Goal: Task Accomplishment & Management: Manage account settings

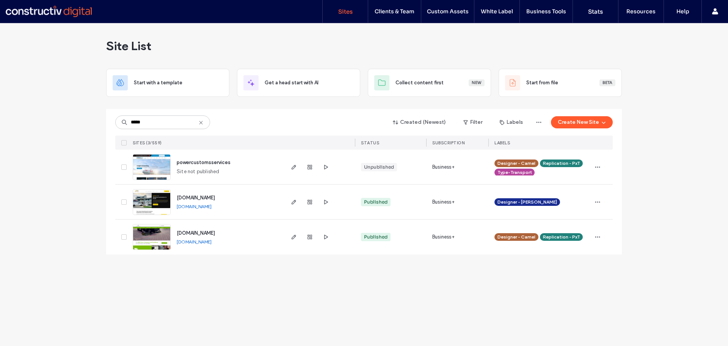
type input "*****"
click at [210, 162] on span "powercustomsservices" at bounding box center [204, 162] width 54 height 6
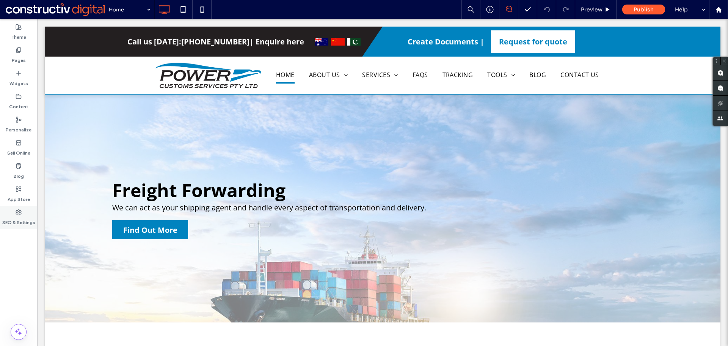
click at [15, 214] on div "SEO & Settings" at bounding box center [18, 217] width 37 height 23
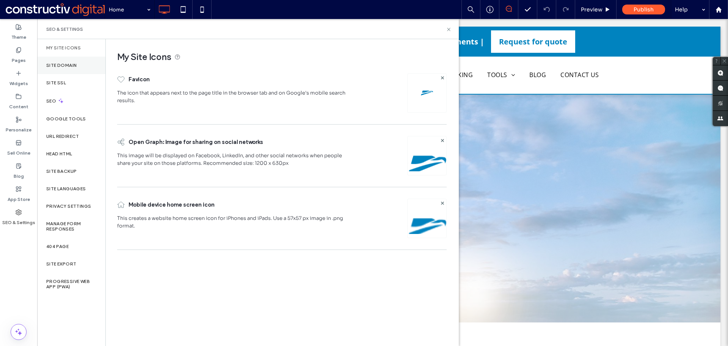
click at [80, 69] on div "Site Domain" at bounding box center [71, 65] width 68 height 17
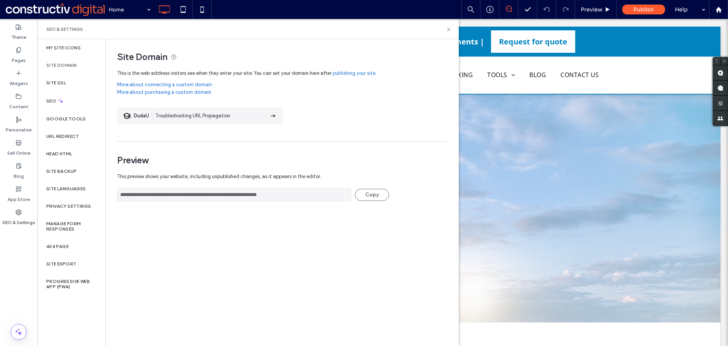
click at [80, 66] on div "Site Domain" at bounding box center [71, 65] width 68 height 17
click at [75, 88] on div "Site SSL" at bounding box center [71, 82] width 68 height 17
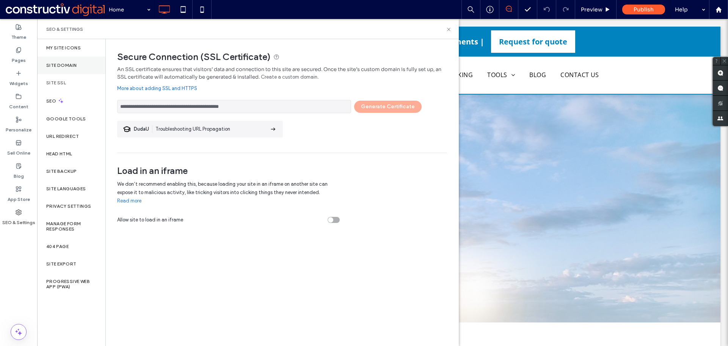
click at [81, 68] on div "Site Domain" at bounding box center [71, 65] width 68 height 17
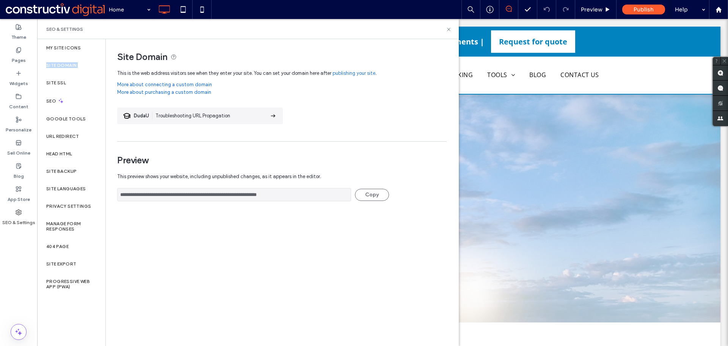
click at [81, 68] on div "Site Domain" at bounding box center [71, 65] width 68 height 17
click at [81, 67] on div "Site Domain" at bounding box center [71, 65] width 68 height 17
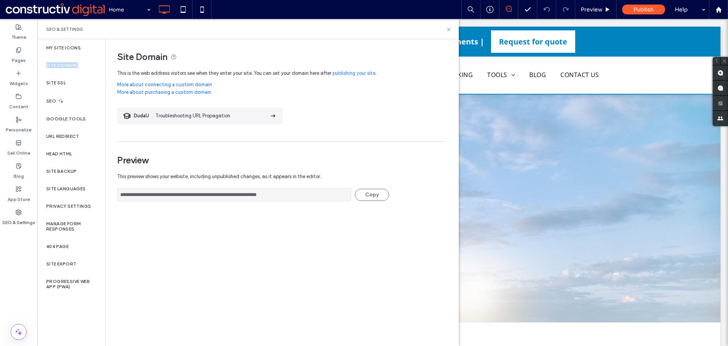
click at [81, 67] on div "Site Domain" at bounding box center [71, 65] width 68 height 17
